Goal: Browse casually

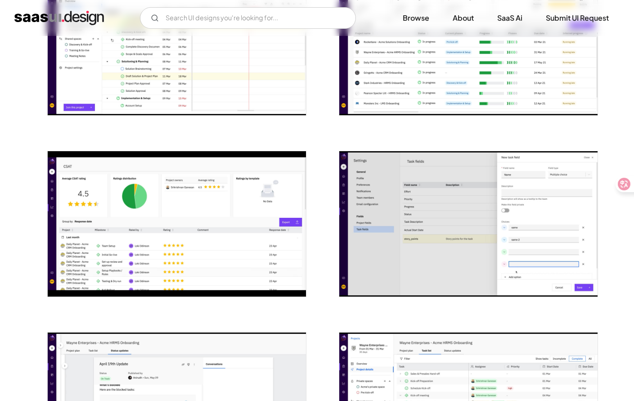
scroll to position [1148, 0]
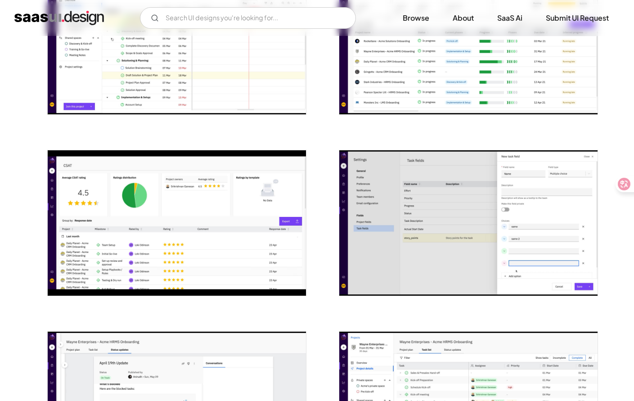
click at [490, 242] on img "open lightbox" at bounding box center [468, 222] width 258 height 145
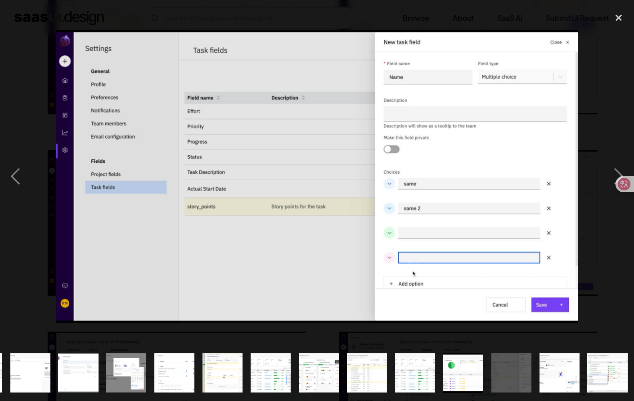
scroll to position [0, 144]
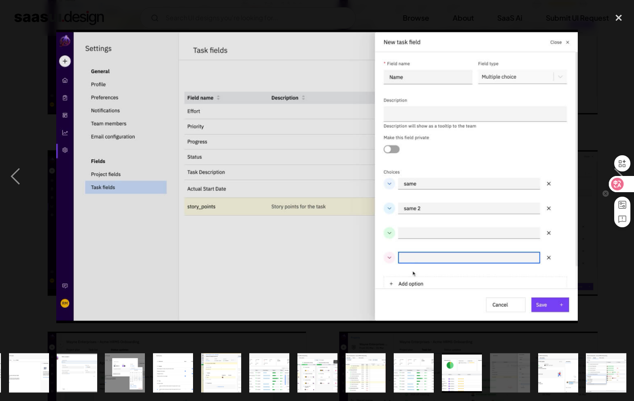
click at [604, 185] on icon at bounding box center [605, 184] width 6 height 6
click at [599, 167] on div at bounding box center [317, 176] width 634 height 337
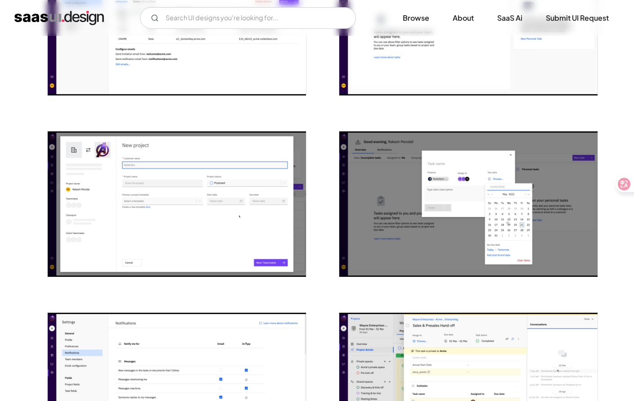
scroll to position [410, 0]
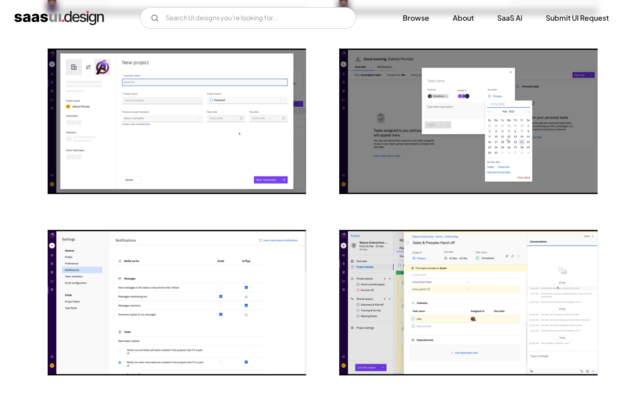
scroll to position [520, 0]
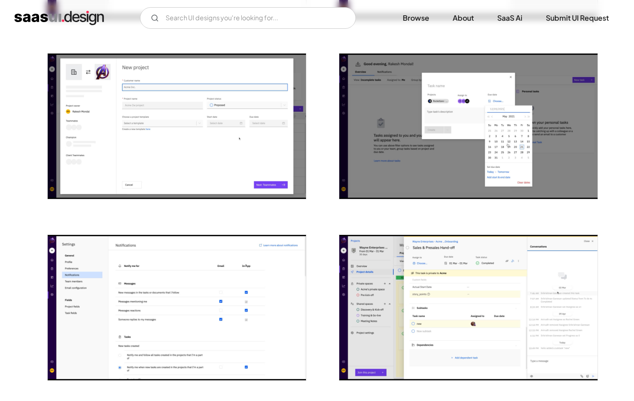
click at [423, 315] on img at bounding box center [468, 307] width 258 height 145
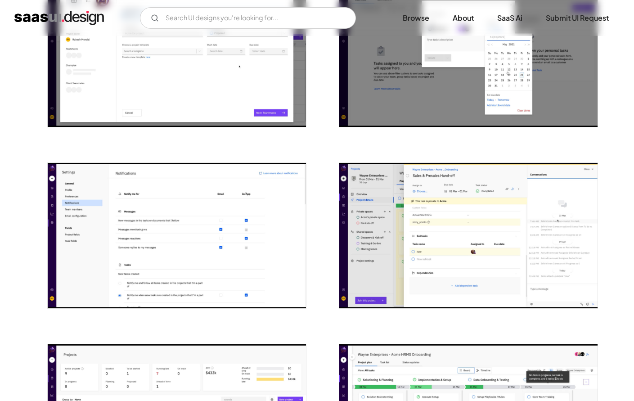
scroll to position [600, 0]
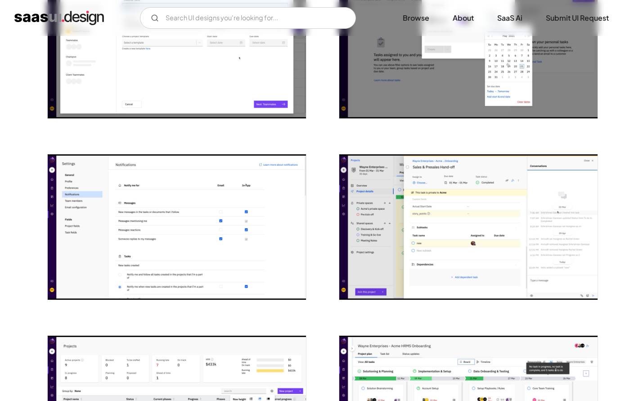
click at [537, 225] on img at bounding box center [468, 226] width 258 height 145
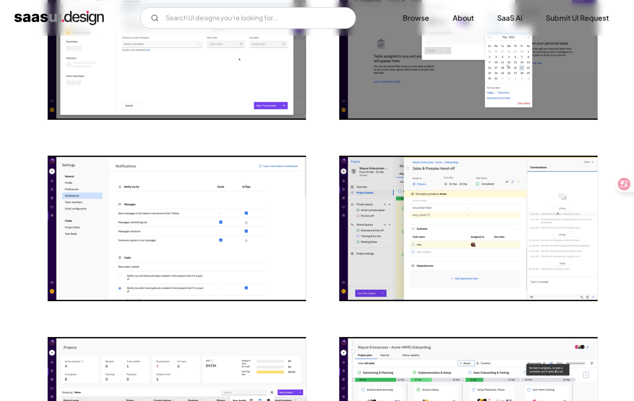
click at [246, 258] on img "open lightbox" at bounding box center [177, 228] width 258 height 145
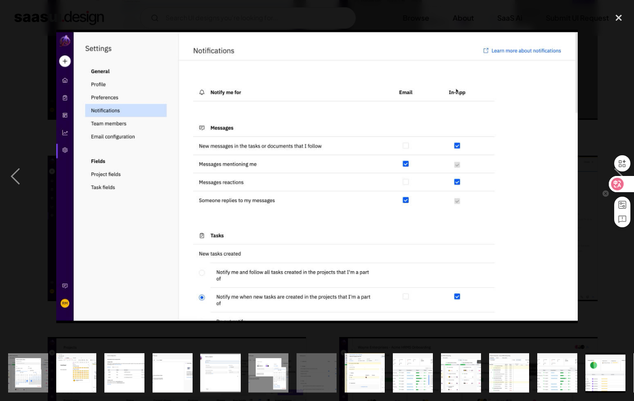
click at [604, 179] on div at bounding box center [617, 184] width 31 height 16
click at [597, 167] on div at bounding box center [317, 176] width 634 height 337
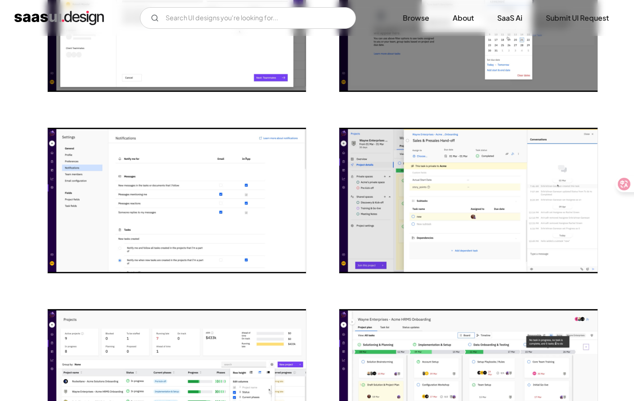
scroll to position [628, 0]
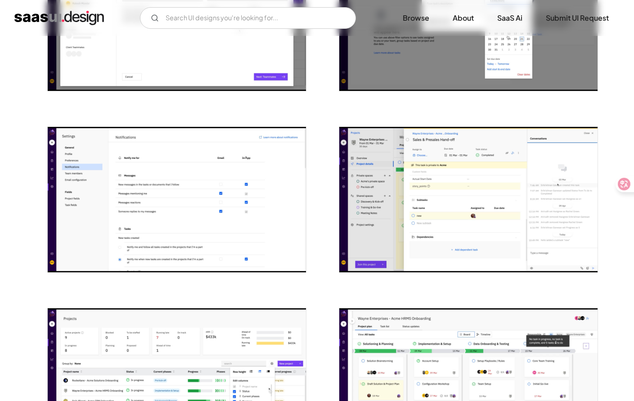
click at [268, 242] on img "open lightbox" at bounding box center [177, 199] width 258 height 145
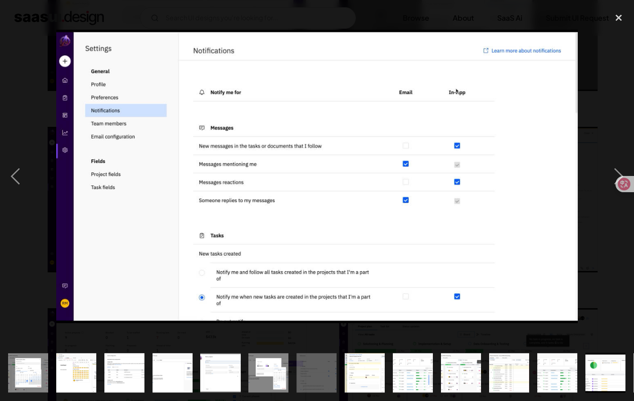
click at [513, 8] on div at bounding box center [317, 176] width 634 height 337
